Goal: Transaction & Acquisition: Download file/media

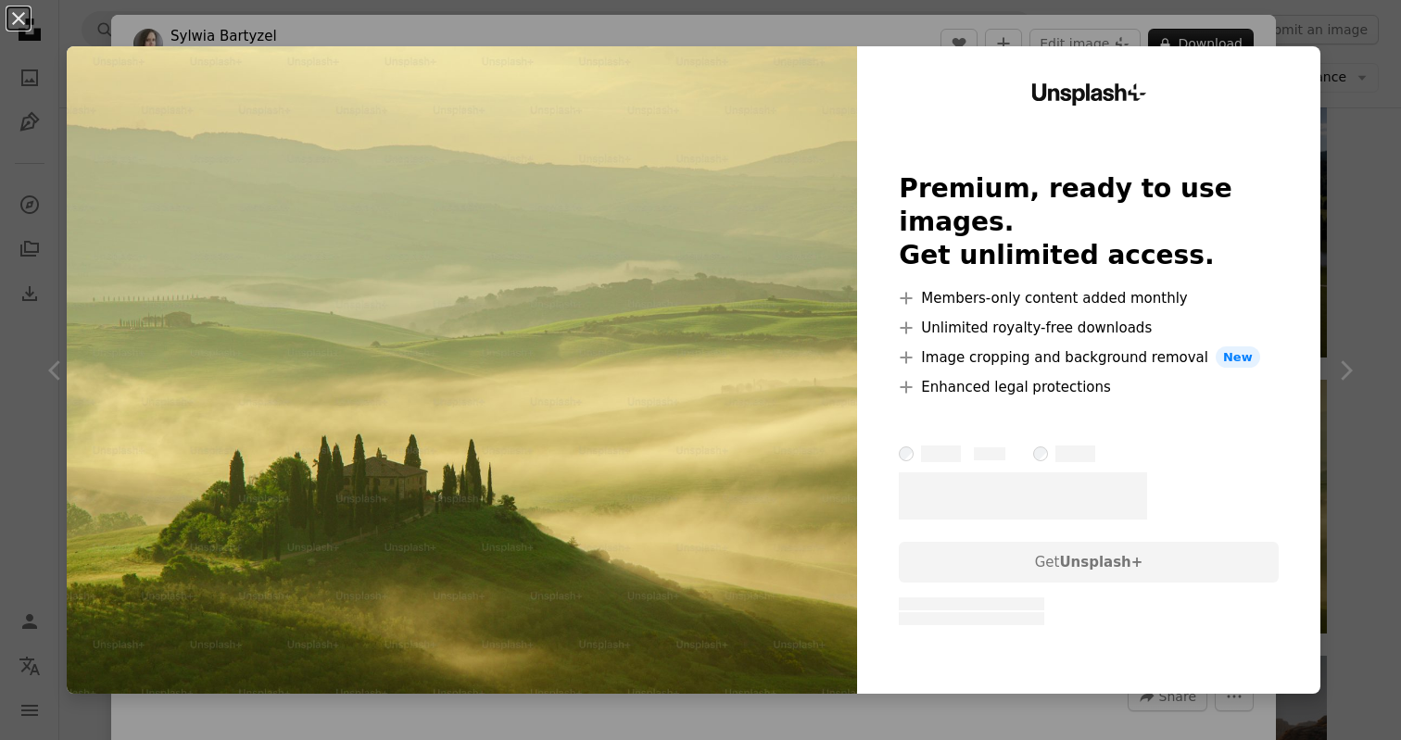
scroll to position [3187, 0]
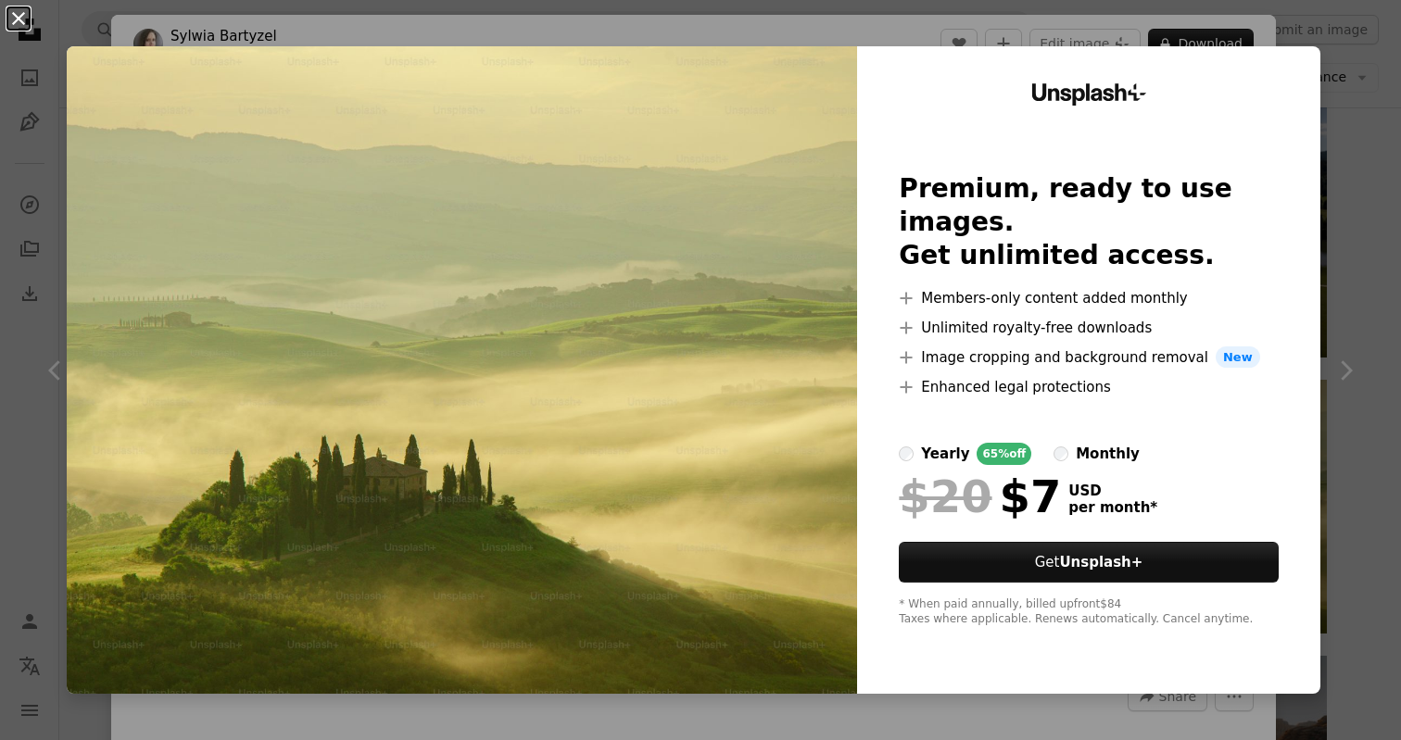
click at [17, 21] on button "An X shape" at bounding box center [18, 18] width 22 height 22
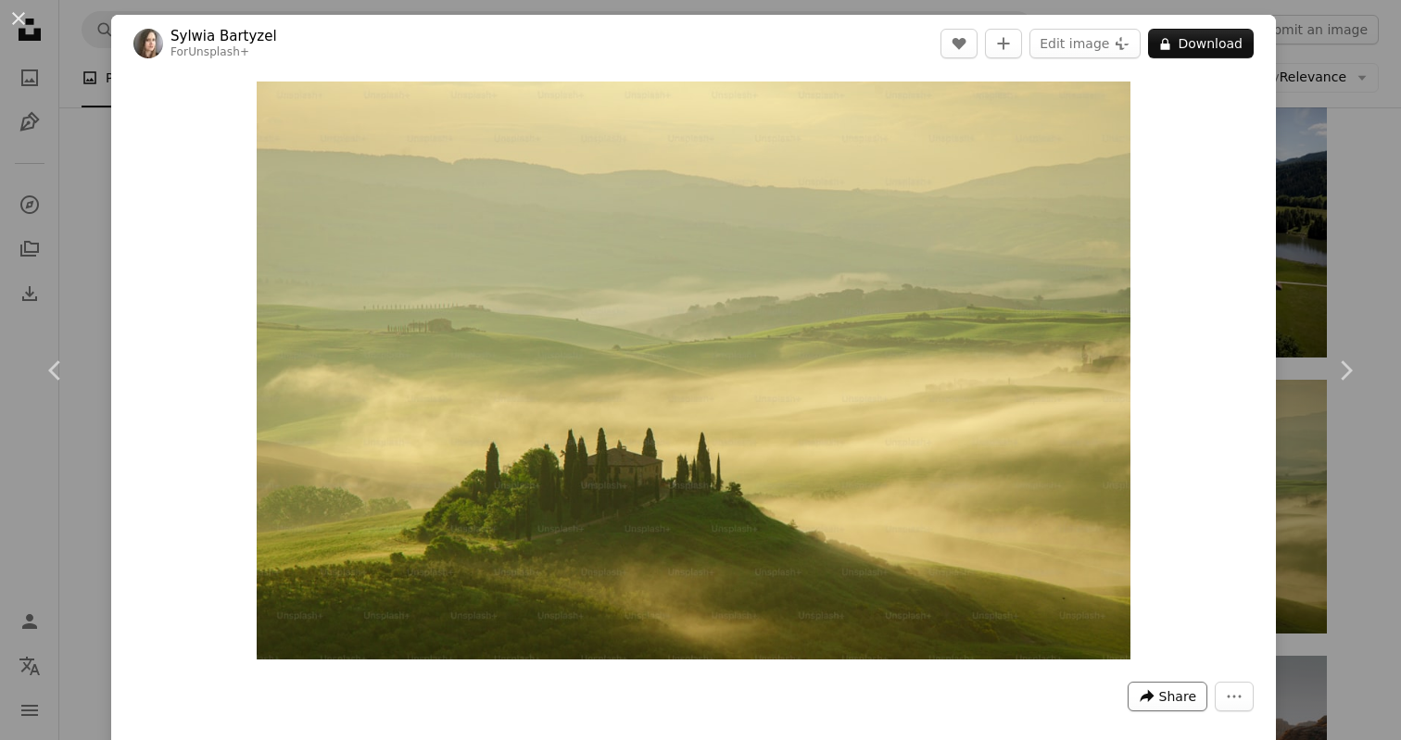
click at [1155, 690] on icon "A forward-right arrow" at bounding box center [1146, 696] width 17 height 17
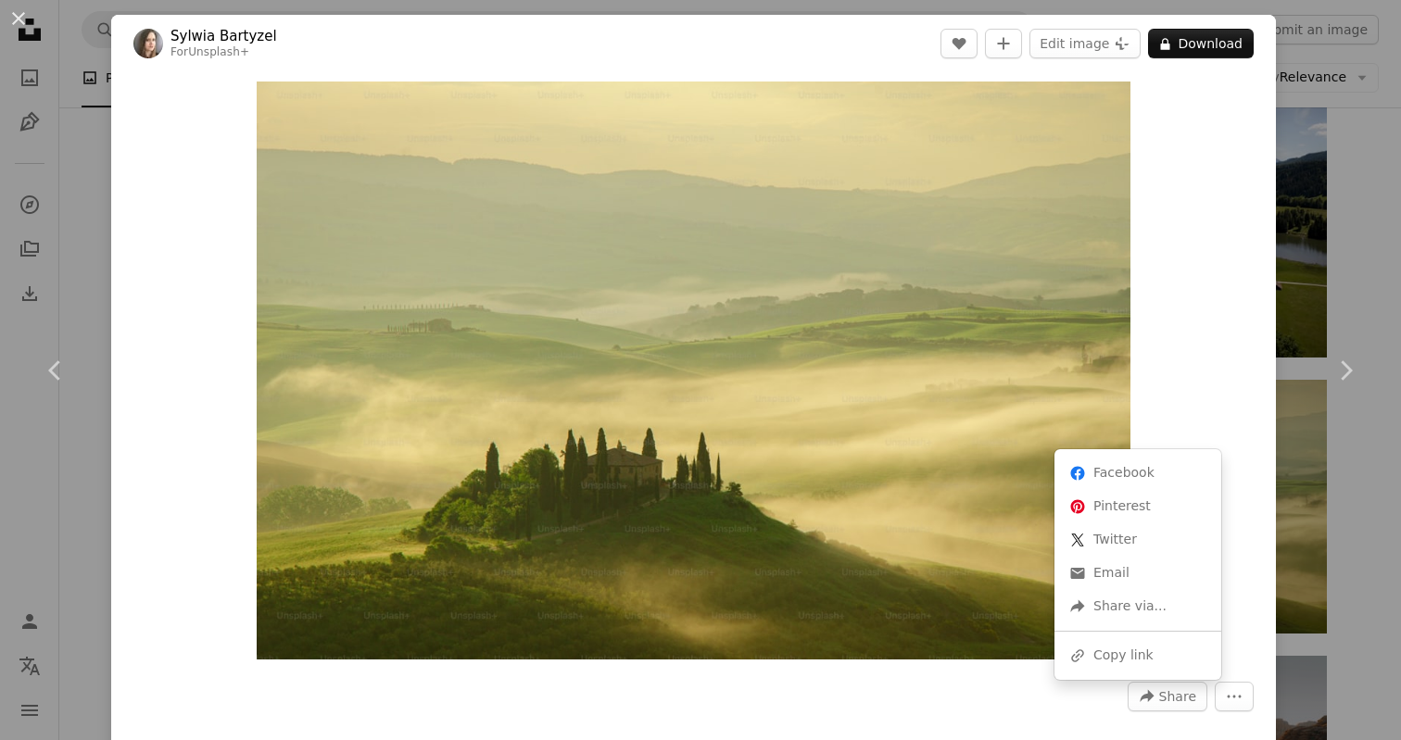
click at [1212, 242] on dialog "An X shape Chevron left Chevron right [PERSON_NAME] For Unsplash+ A heart A plu…" at bounding box center [700, 370] width 1401 height 740
